Goal: Task Accomplishment & Management: Use online tool/utility

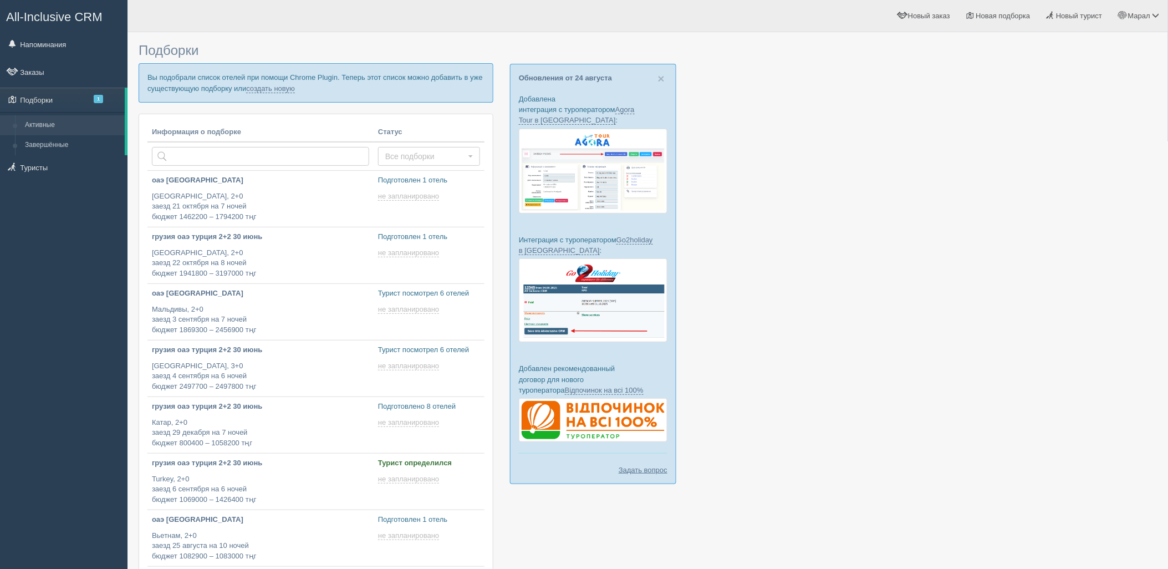
click at [1018, 238] on div at bounding box center [648, 429] width 1018 height 783
click at [248, 87] on link "создать новую" at bounding box center [270, 88] width 49 height 9
type input "2025-08-26 17:00"
type input "2025-08-26 11:55"
type input "2025-08-26 11:45"
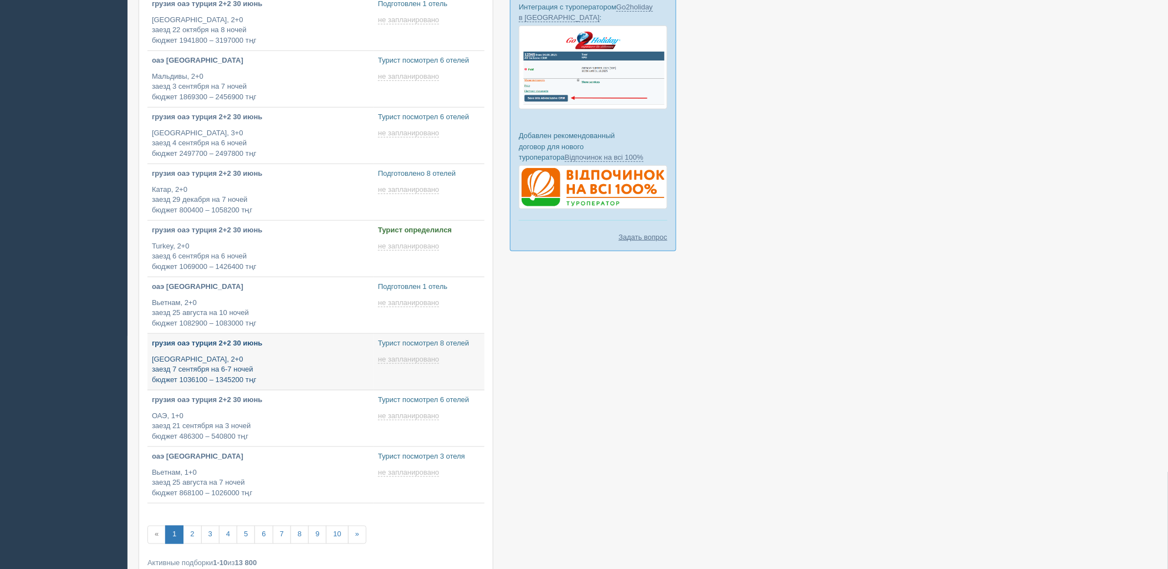
scroll to position [246, 0]
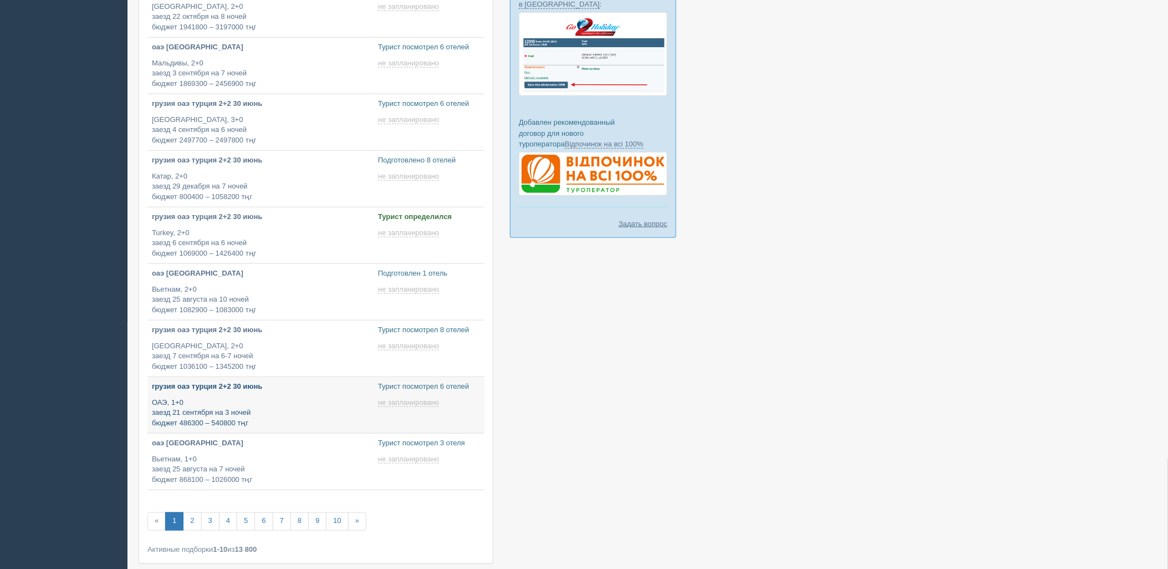
type input "2025-08-26 17:25"
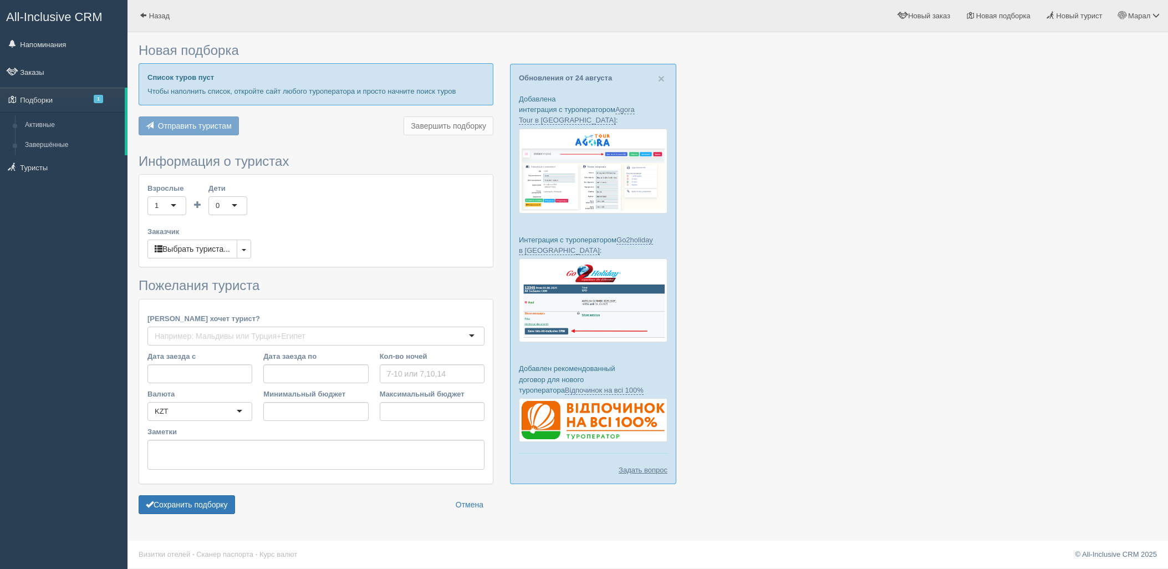
scroll to position [2, 0]
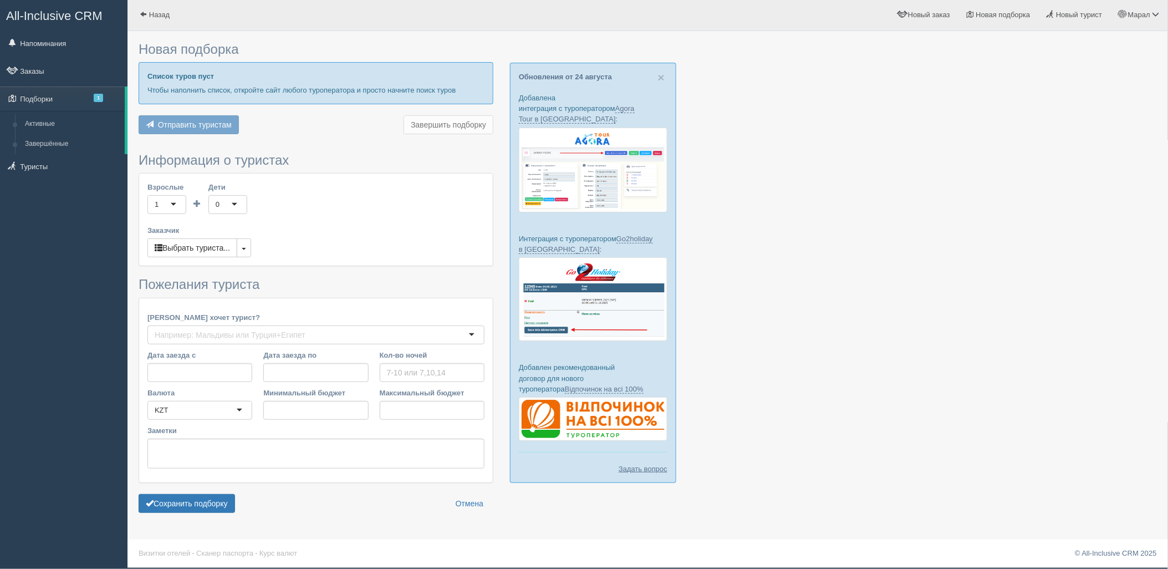
type input "8"
type input "2717900"
type input "2718000"
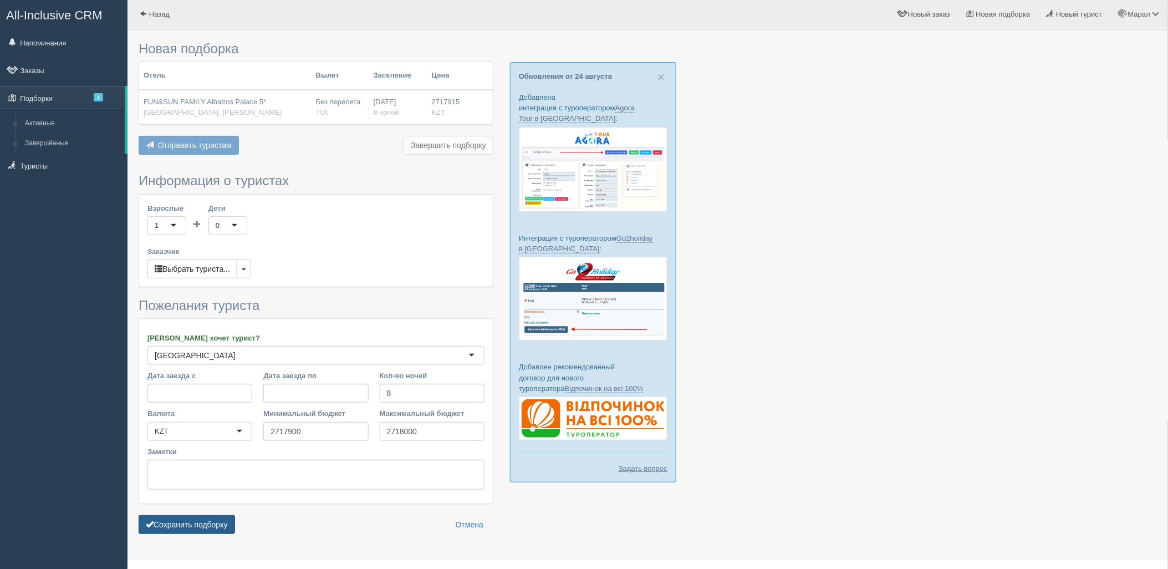
click at [220, 517] on button "Сохранить подборку" at bounding box center [187, 524] width 96 height 19
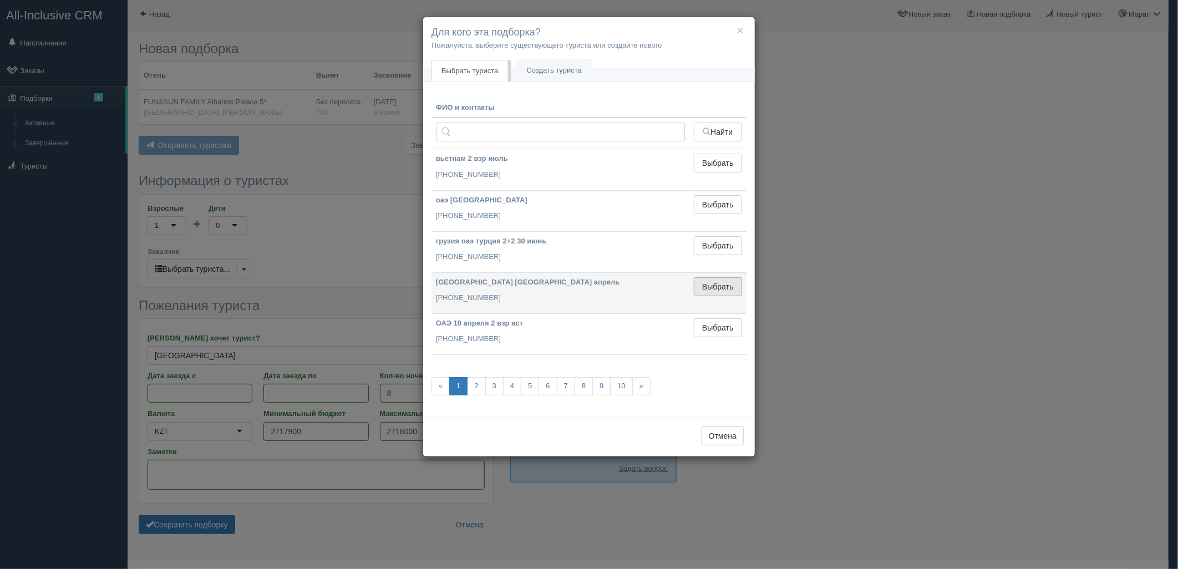
click at [710, 286] on button "Выбрать" at bounding box center [718, 286] width 48 height 19
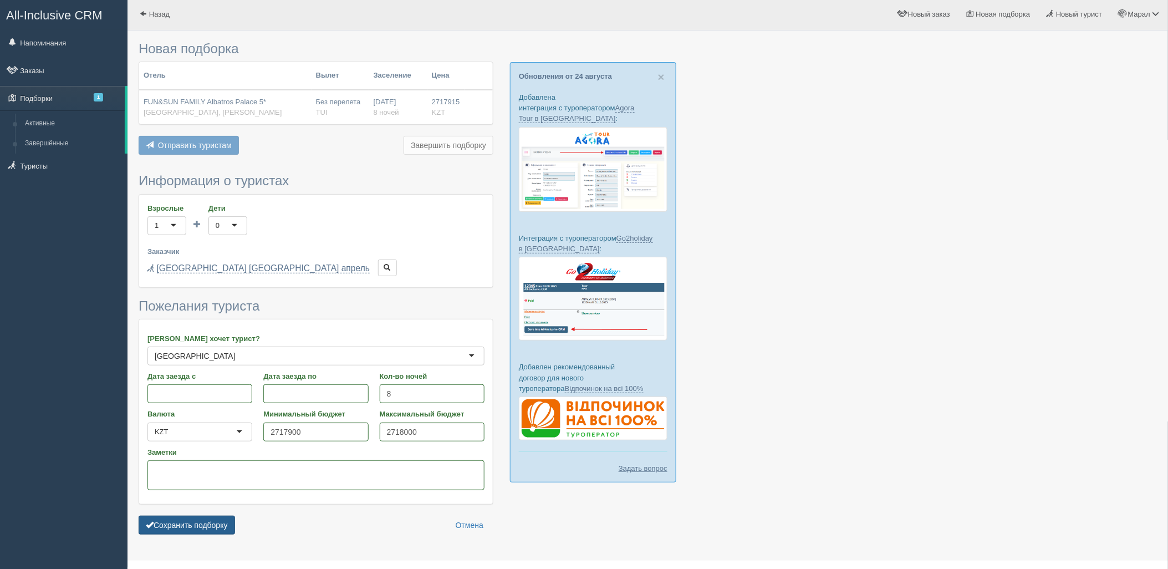
click at [221, 516] on button "Сохранить подборку" at bounding box center [187, 525] width 96 height 19
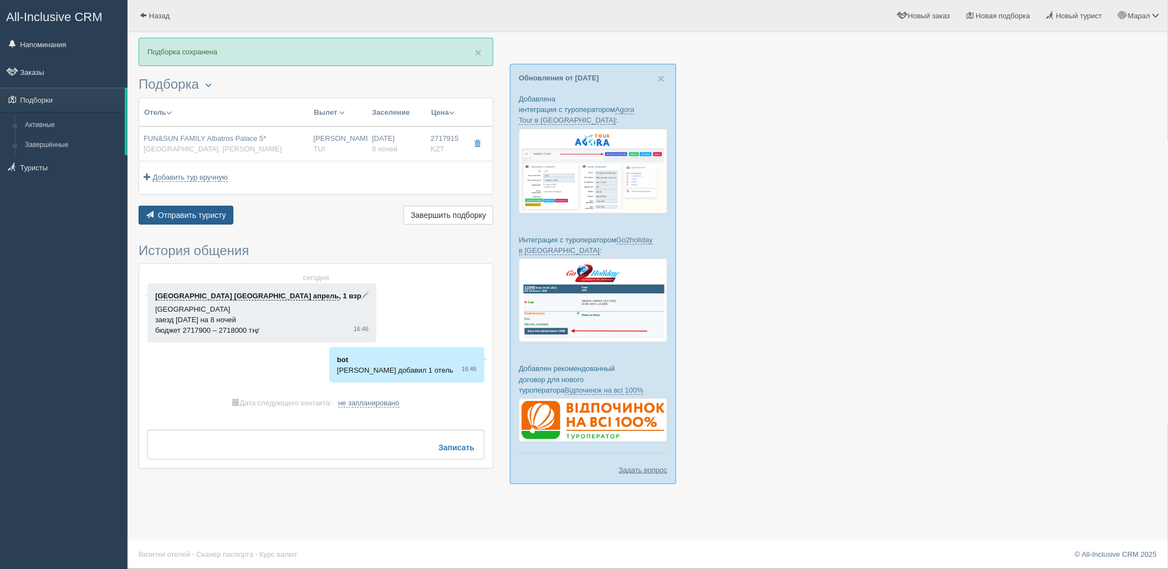
click at [206, 212] on span "Отправить туристу" at bounding box center [192, 215] width 68 height 9
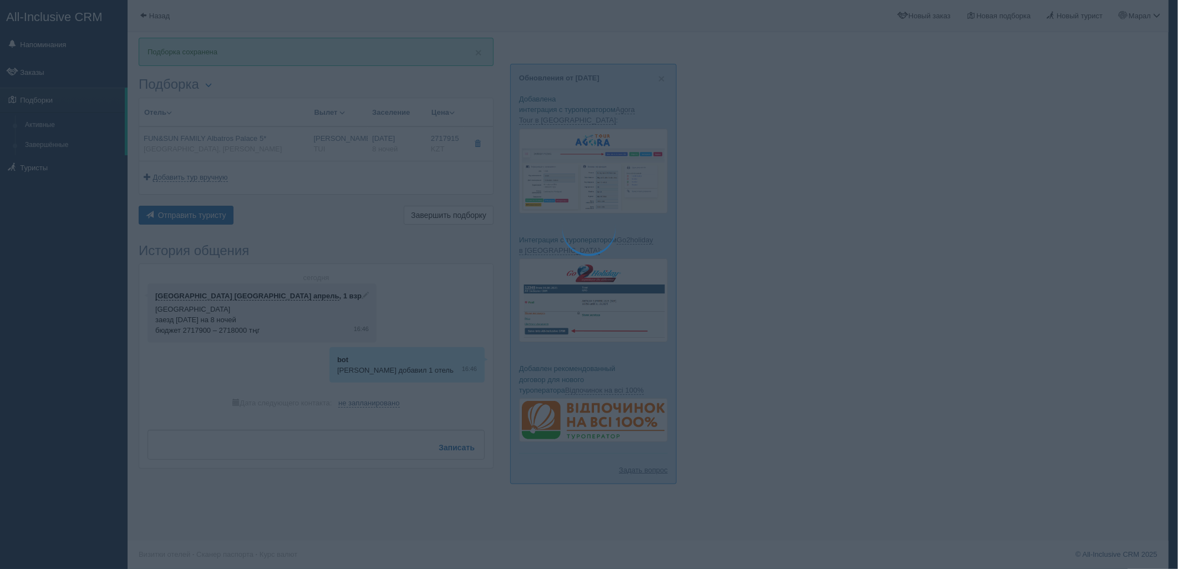
type textarea "🌞 Loremi dolo! Sitametcon Adi elitseddoei temporinc utlabore: 🌎 Etdolo, Mag Ali…"
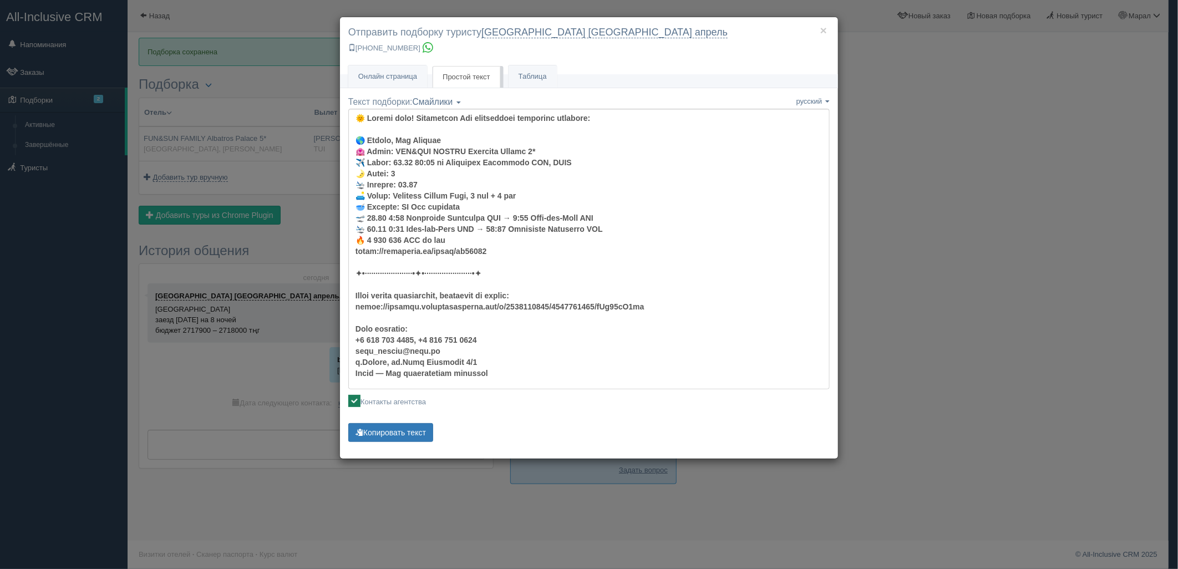
click at [974, 230] on div "× Отправить подборку туристу [GEOGRAPHIC_DATA] [GEOGRAPHIC_DATA] апрель [PHONE_…" at bounding box center [589, 284] width 1178 height 569
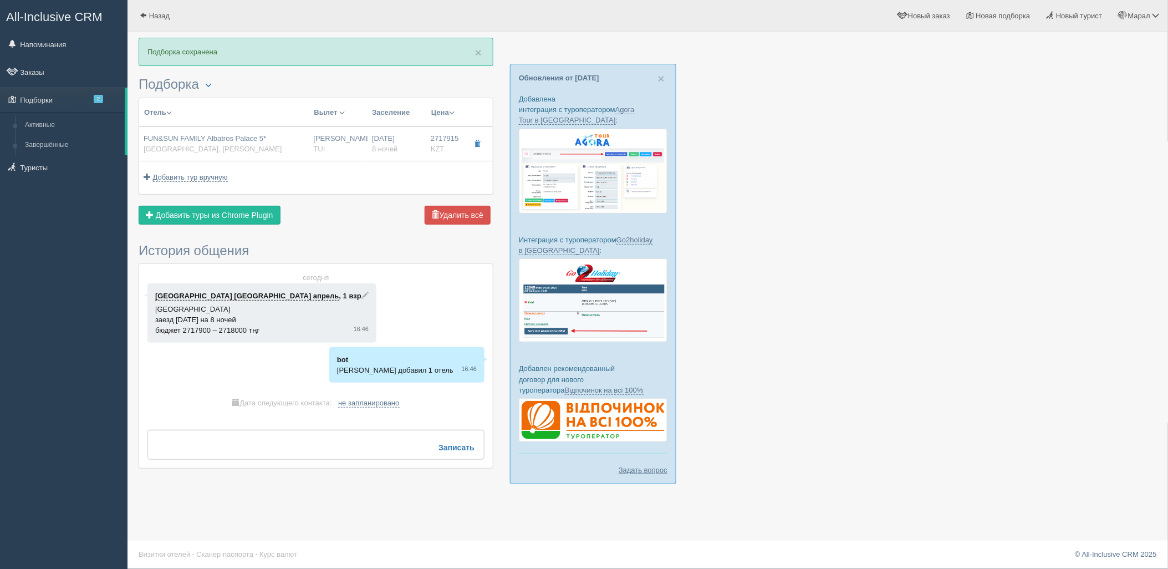
drag, startPoint x: 1078, startPoint y: 135, endPoint x: 1011, endPoint y: 150, distance: 68.9
click at [1011, 150] on div at bounding box center [648, 266] width 1018 height 457
click at [211, 211] on span "Отправить туристу" at bounding box center [192, 215] width 68 height 9
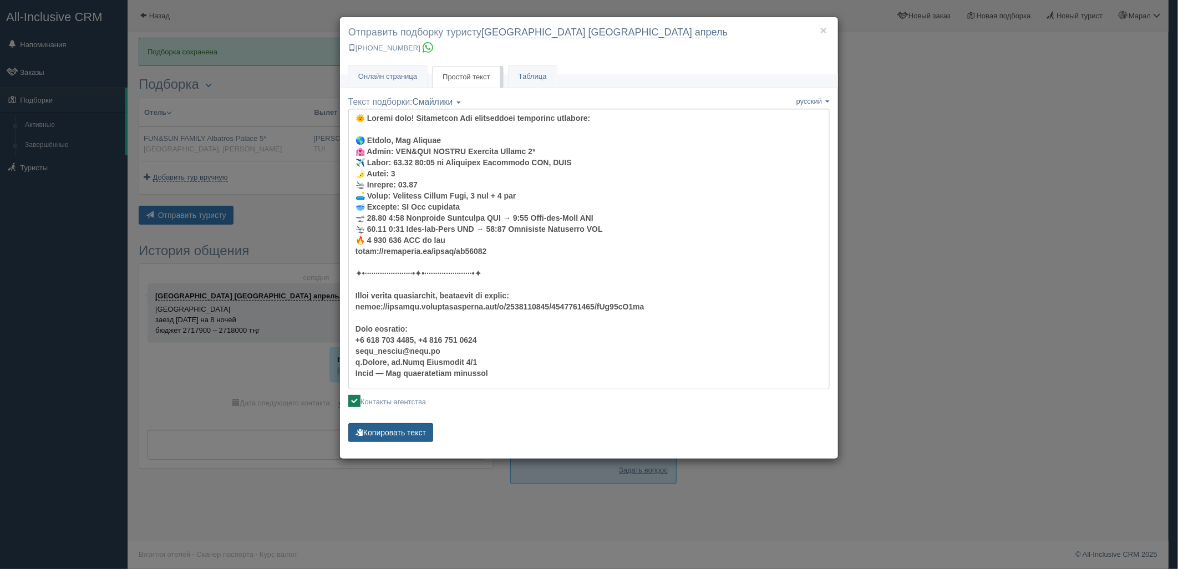
click at [405, 431] on button "Копировать текст" at bounding box center [390, 432] width 85 height 19
